Goal: Check status: Check status

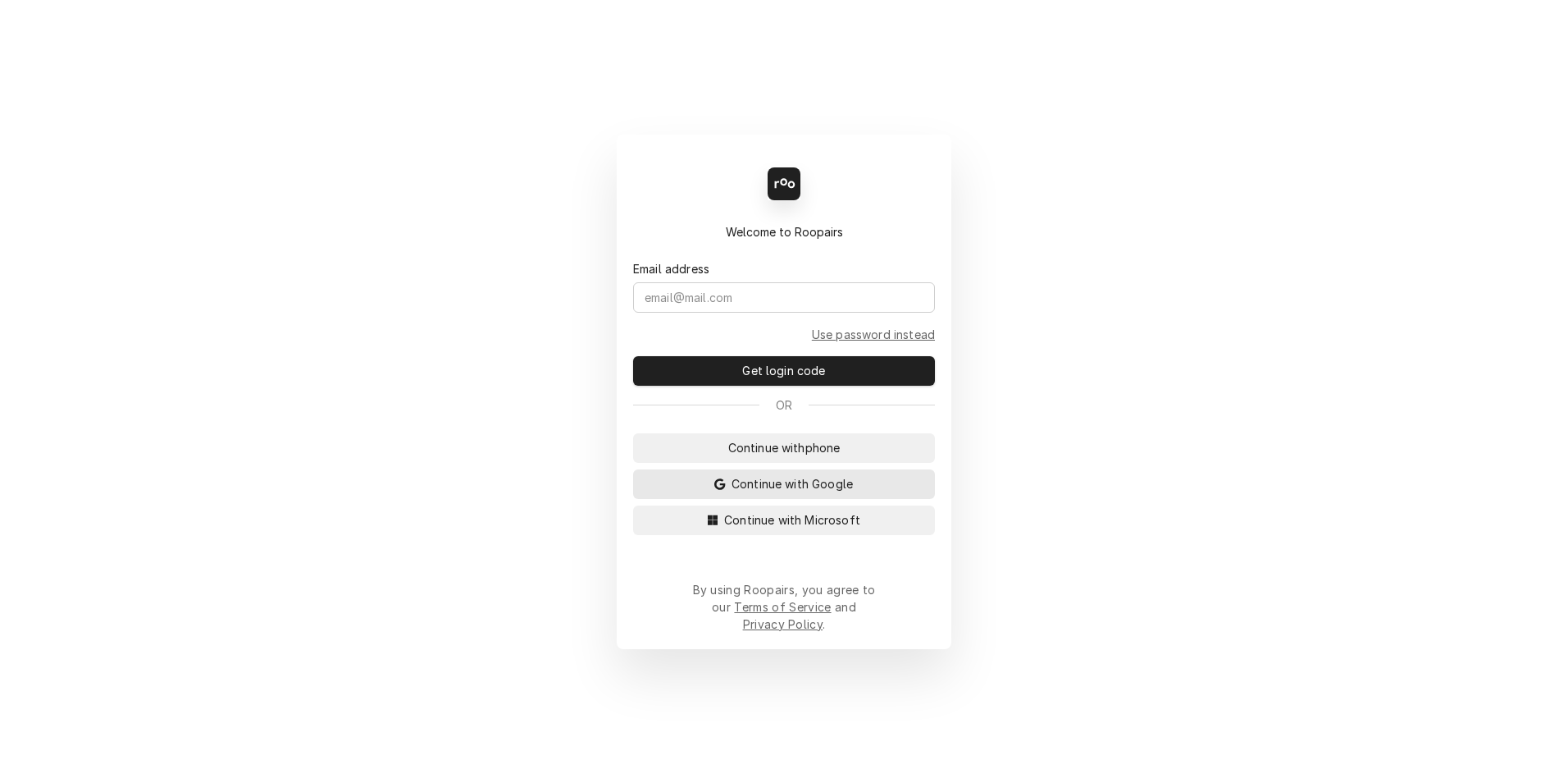
click at [798, 492] on span "Continue with Google" at bounding box center [792, 484] width 128 height 18
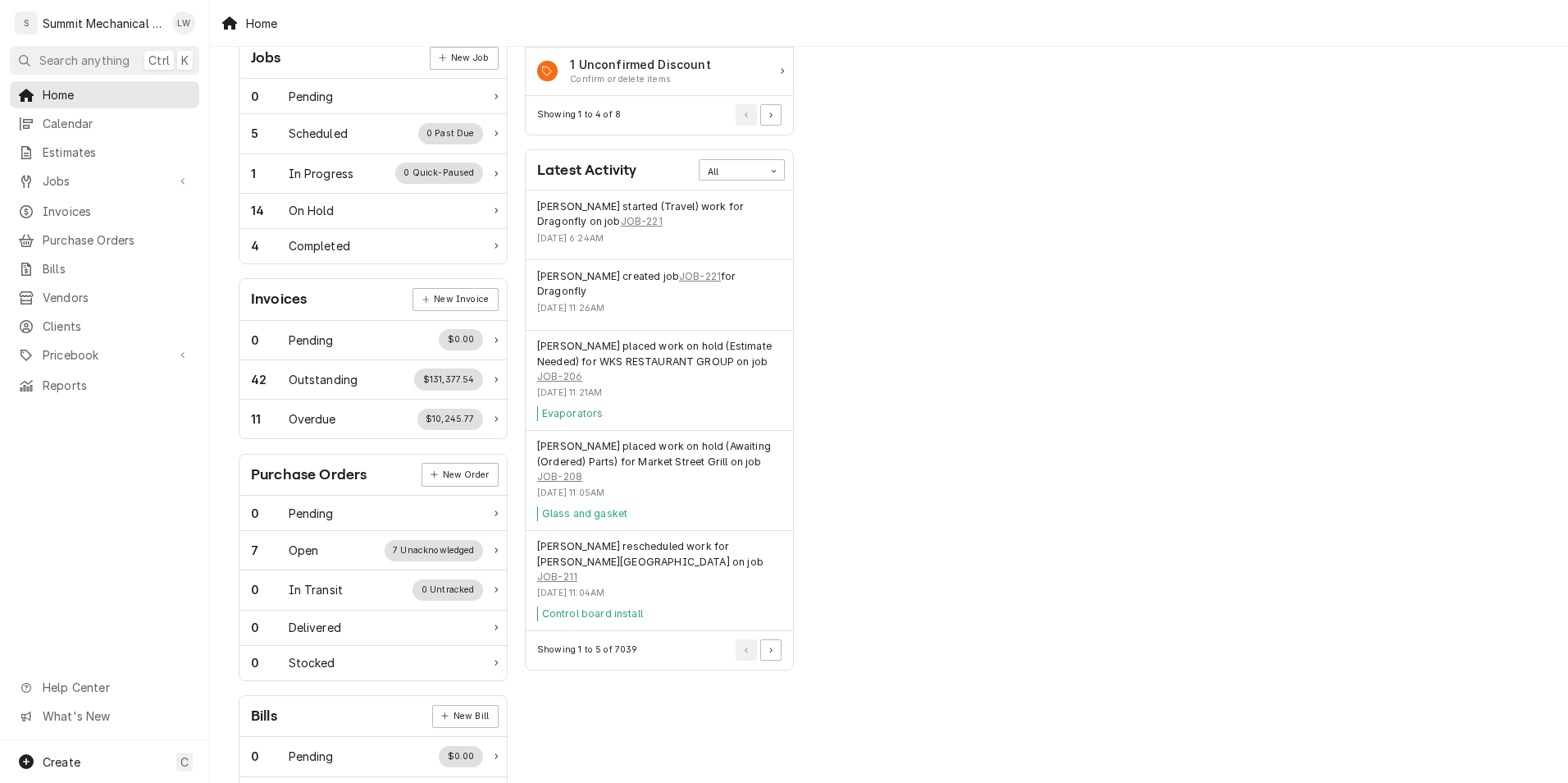
scroll to position [277, 0]
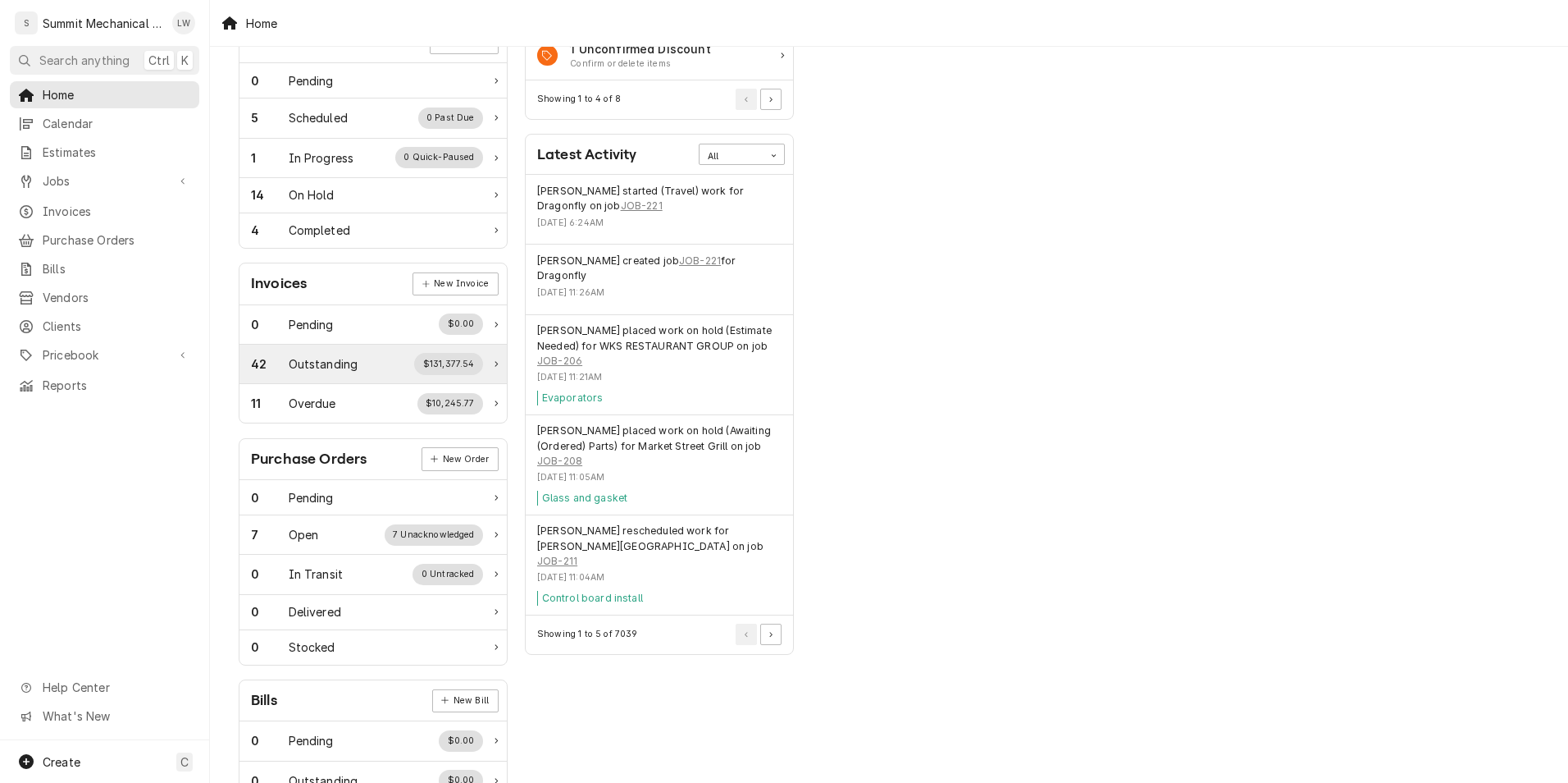
click at [380, 365] on div "42 Outstanding $131,377.54" at bounding box center [366, 363] width 232 height 21
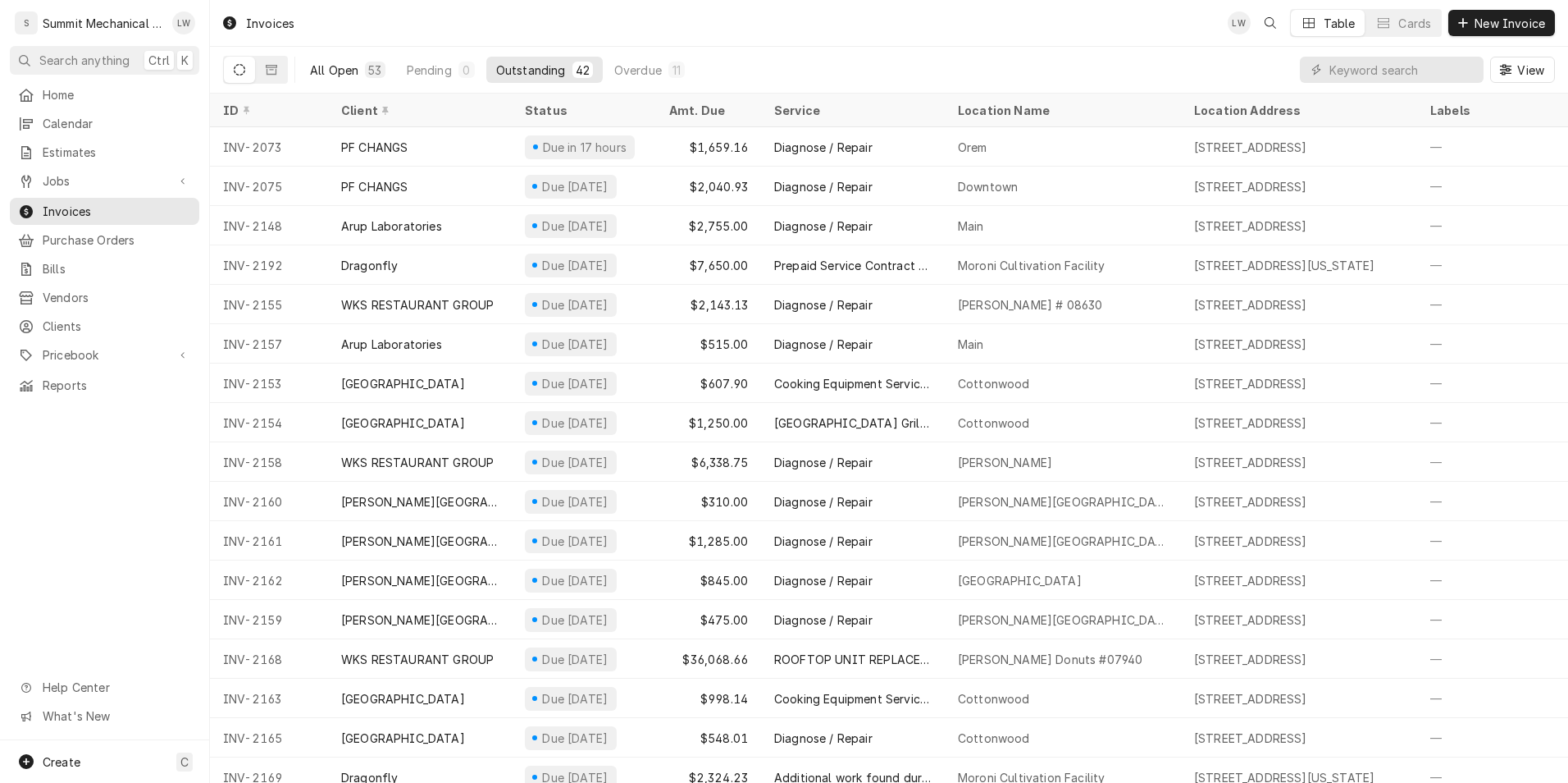
click at [339, 68] on div "All Open" at bounding box center [334, 70] width 48 height 18
